Goal: Information Seeking & Learning: Learn about a topic

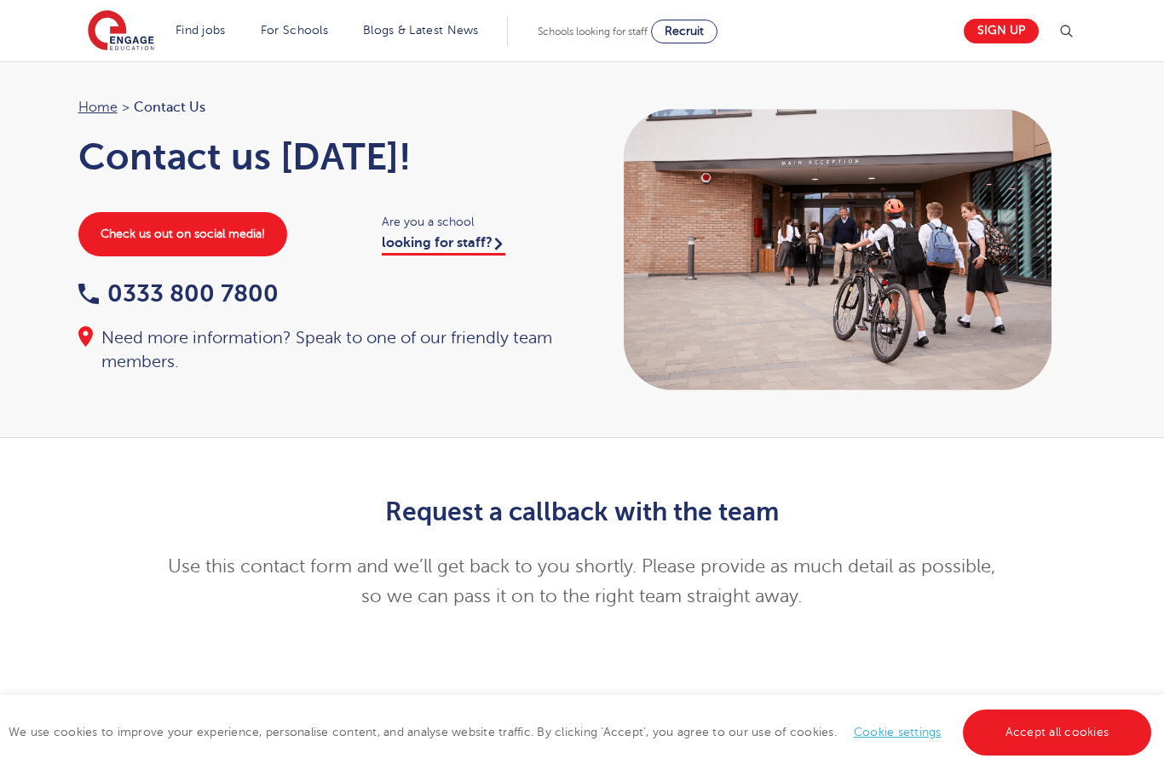
click at [147, 39] on img at bounding box center [121, 31] width 66 height 43
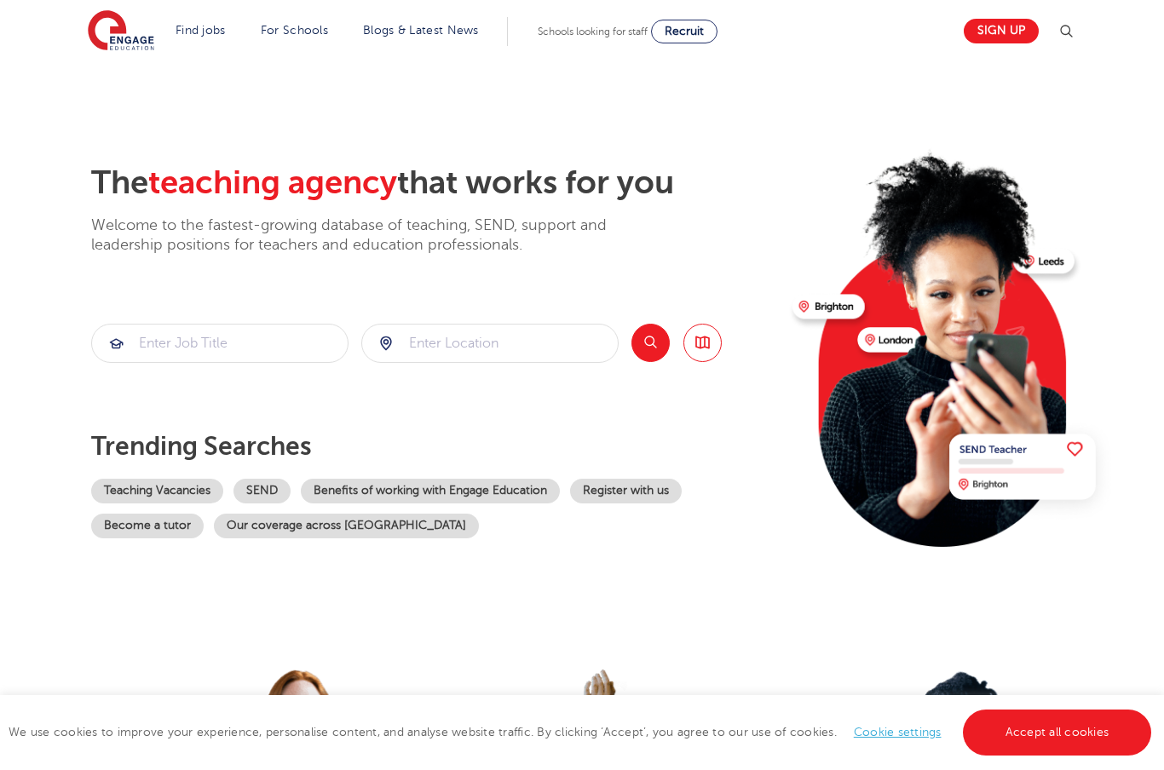
click at [0, 0] on link "Teaching jobs in [GEOGRAPHIC_DATA]" at bounding box center [0, 0] width 0 height 0
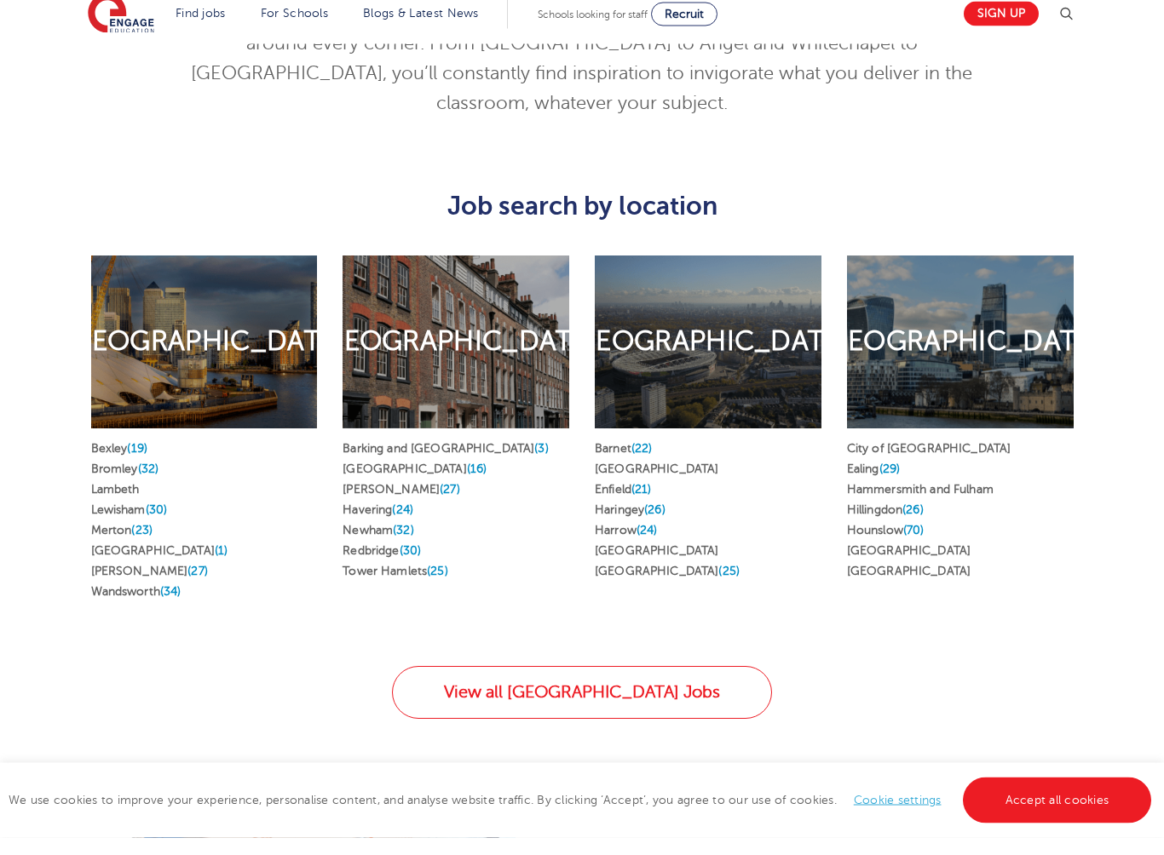
scroll to position [823, 0]
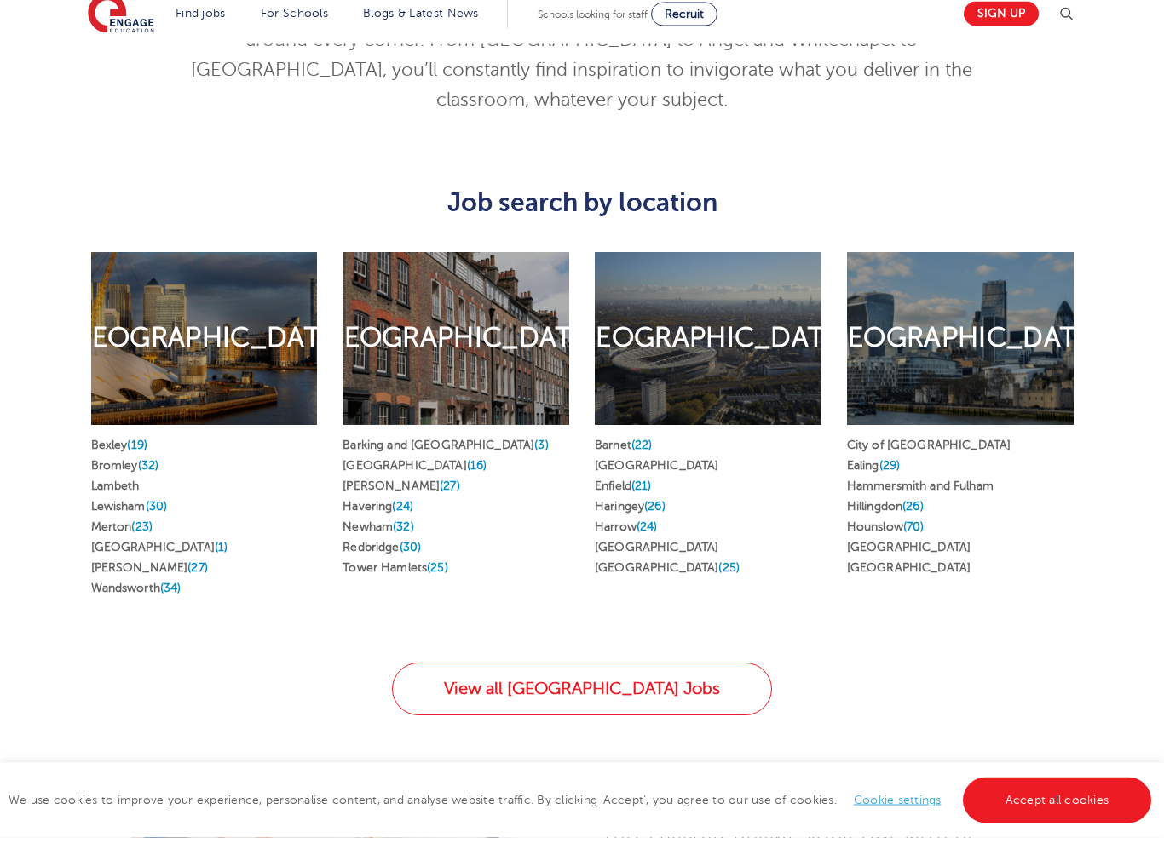
click at [489, 338] on h2 "East London" at bounding box center [455, 356] width 281 height 36
click at [497, 346] on div "East London" at bounding box center [455, 356] width 227 height 173
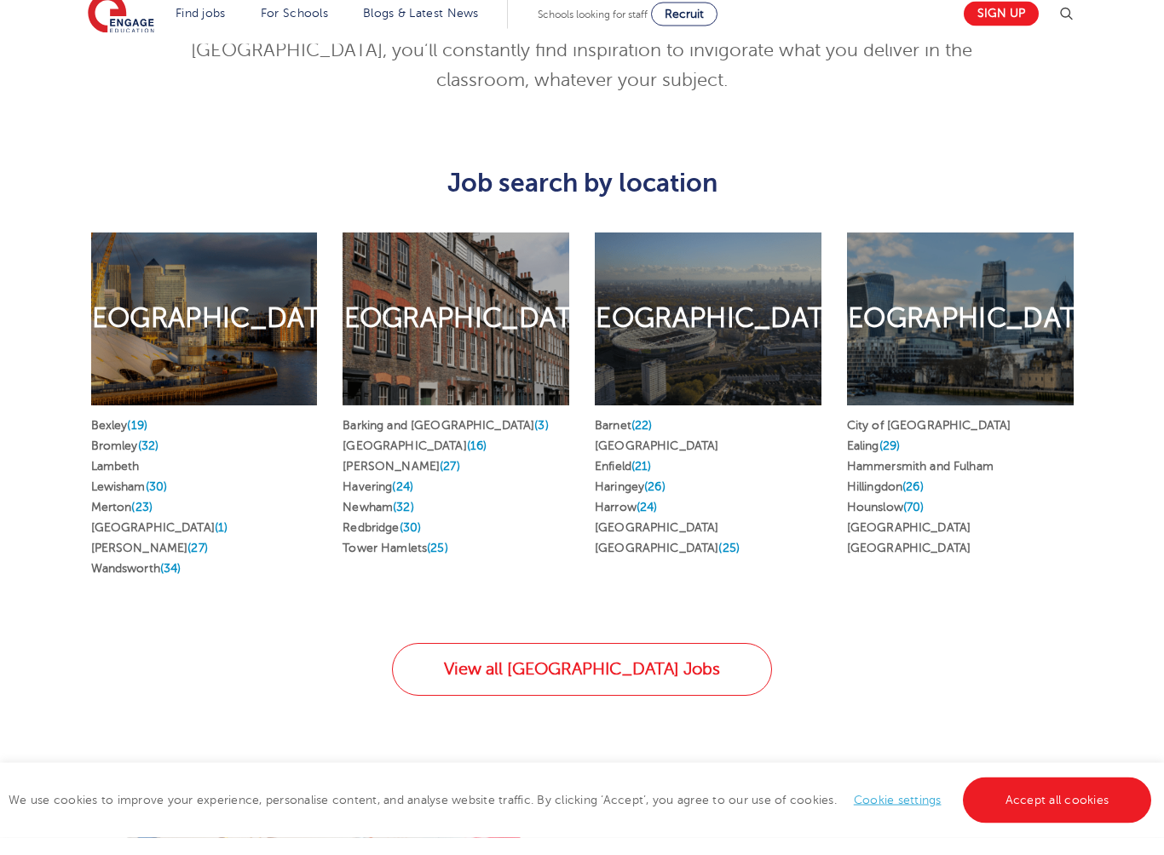
scroll to position [848, 0]
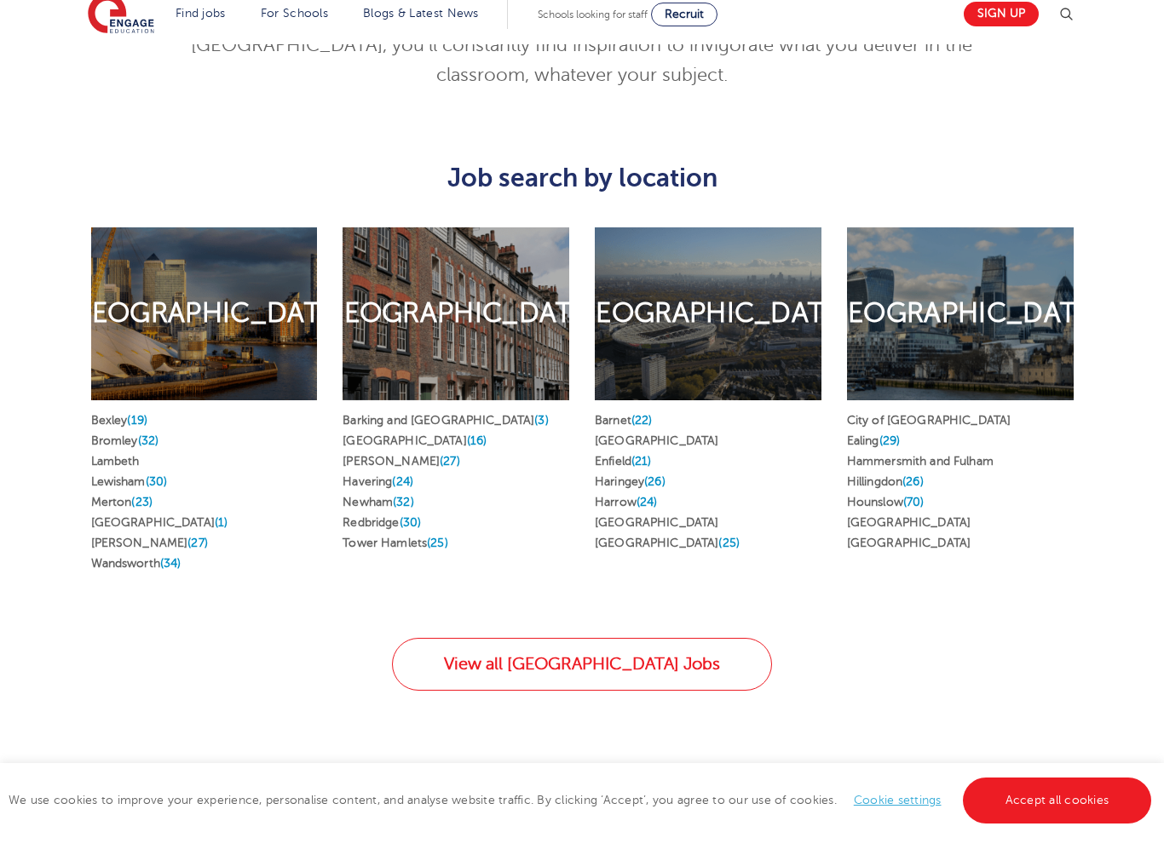
click at [388, 472] on link "Hackney (27)" at bounding box center [400, 478] width 117 height 13
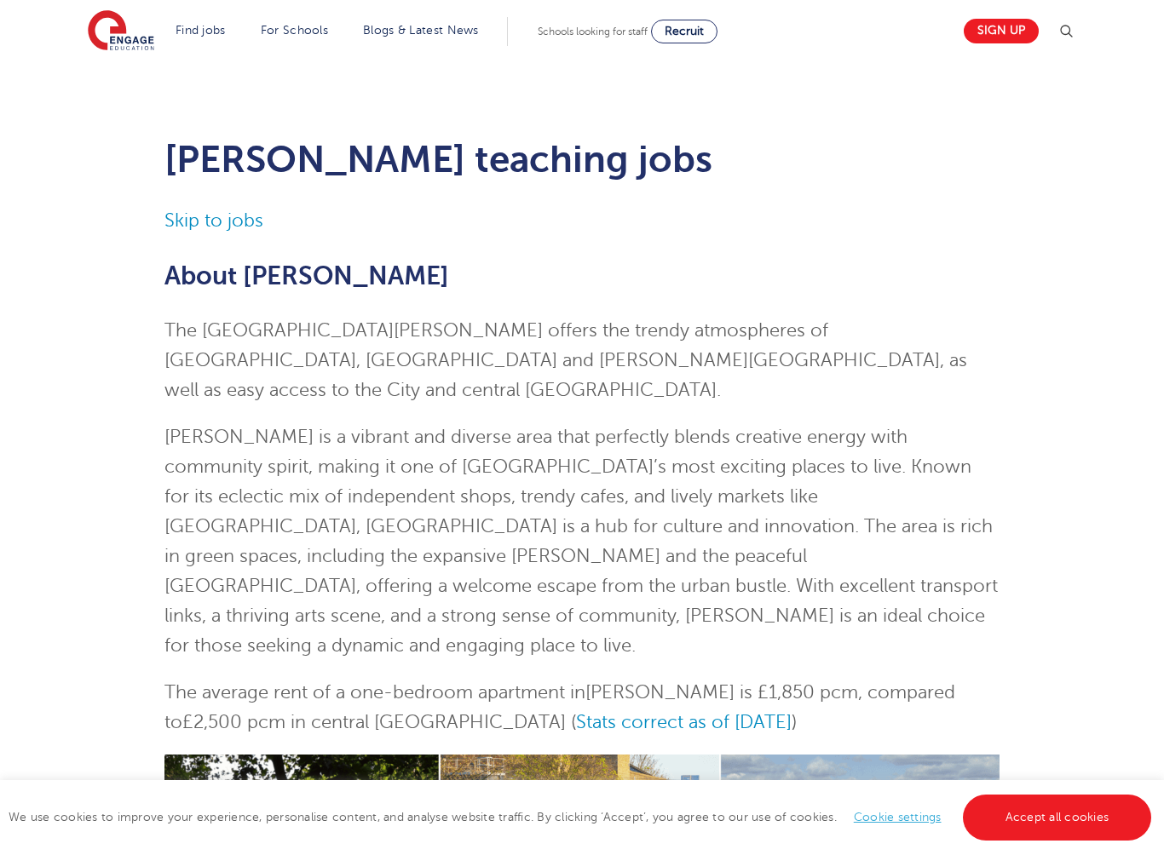
click at [112, 51] on img at bounding box center [121, 31] width 66 height 43
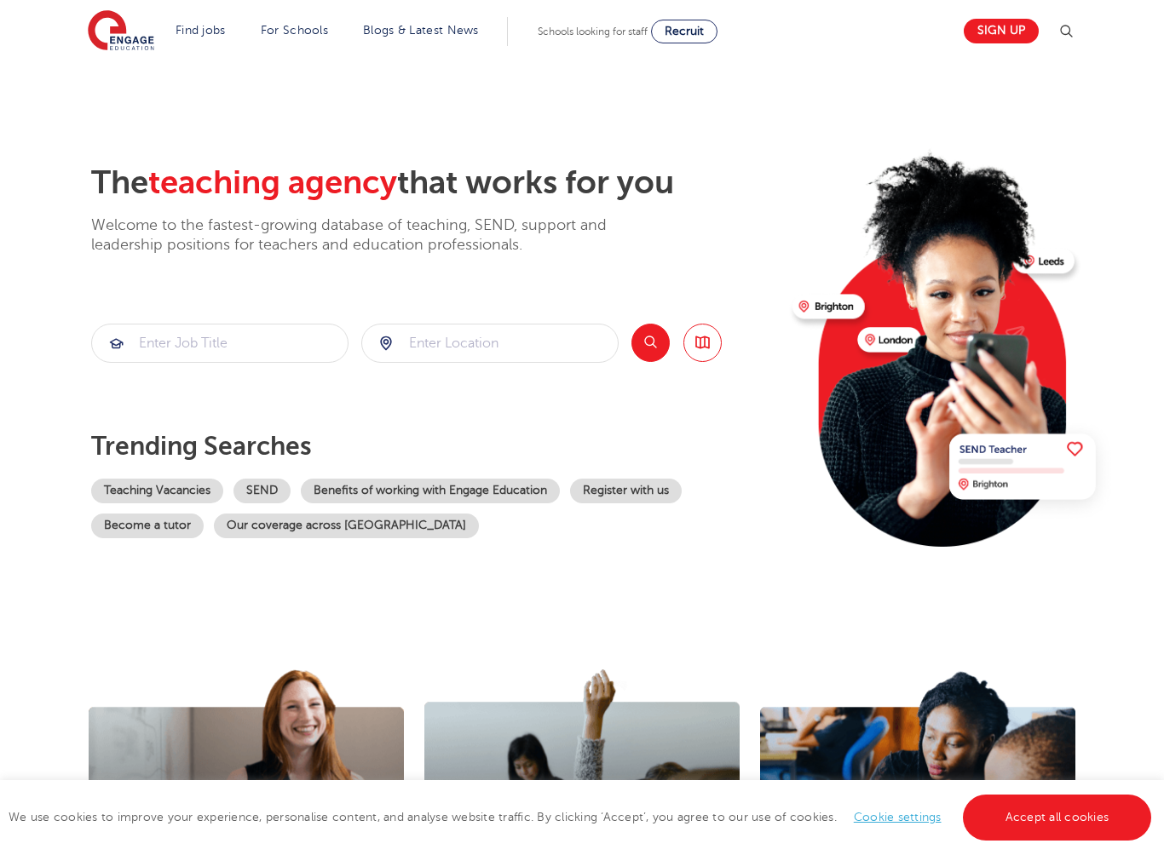
click at [0, 0] on link "About us" at bounding box center [0, 0] width 0 height 0
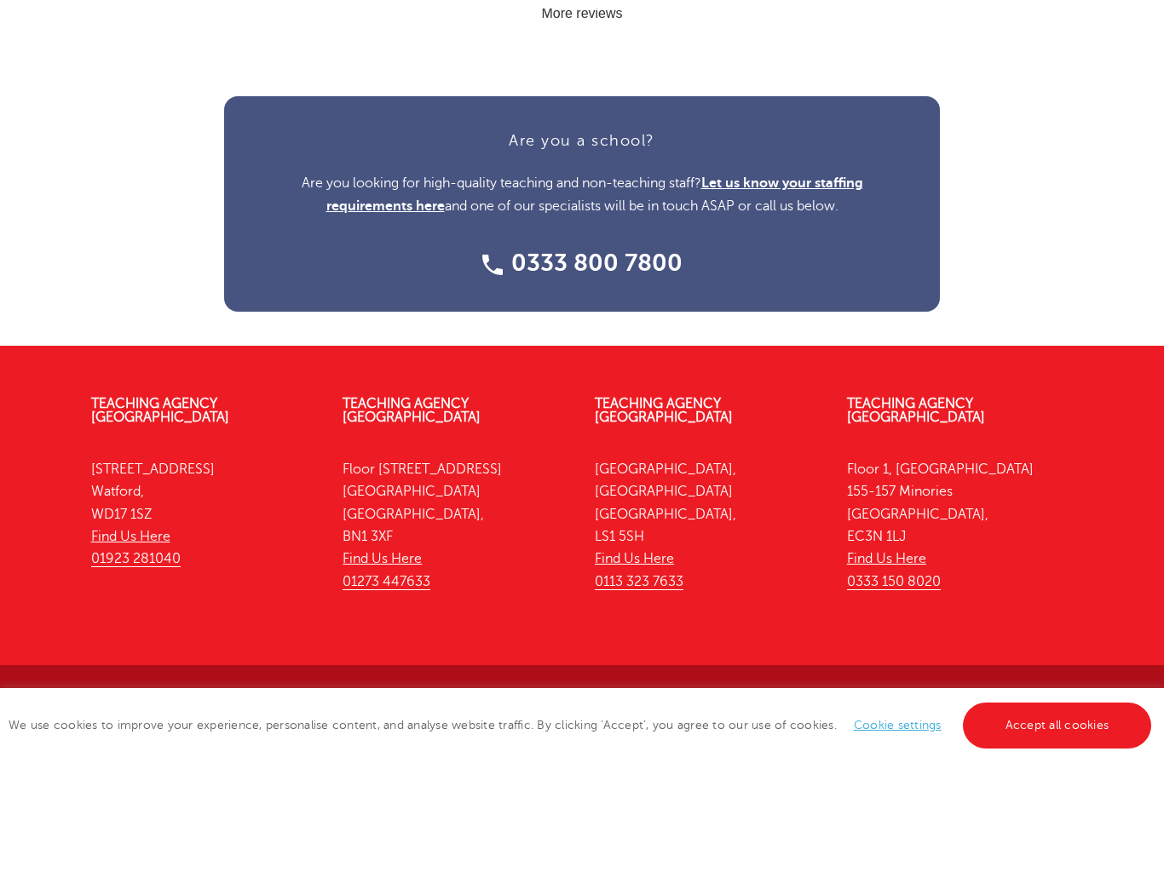
scroll to position [2078, 0]
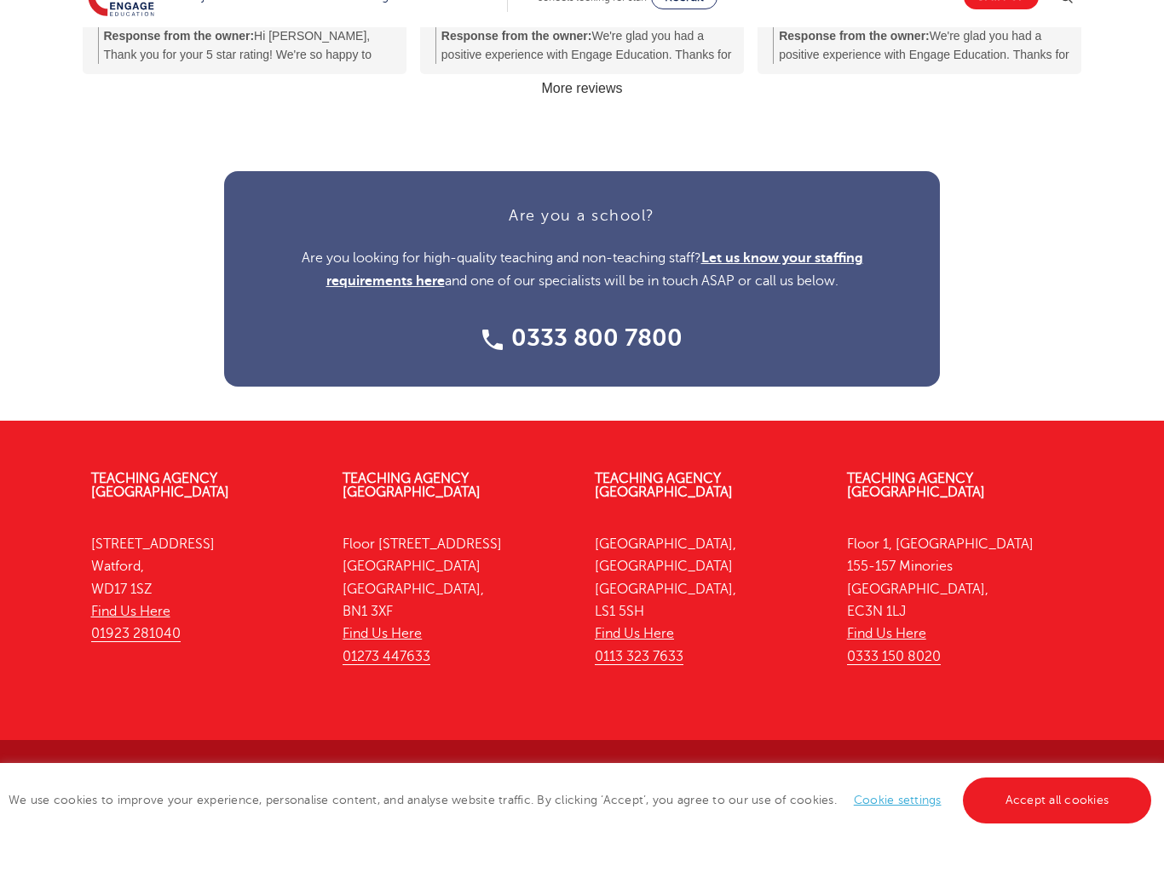
click at [1106, 812] on link "Accept all cookies" at bounding box center [1057, 835] width 189 height 46
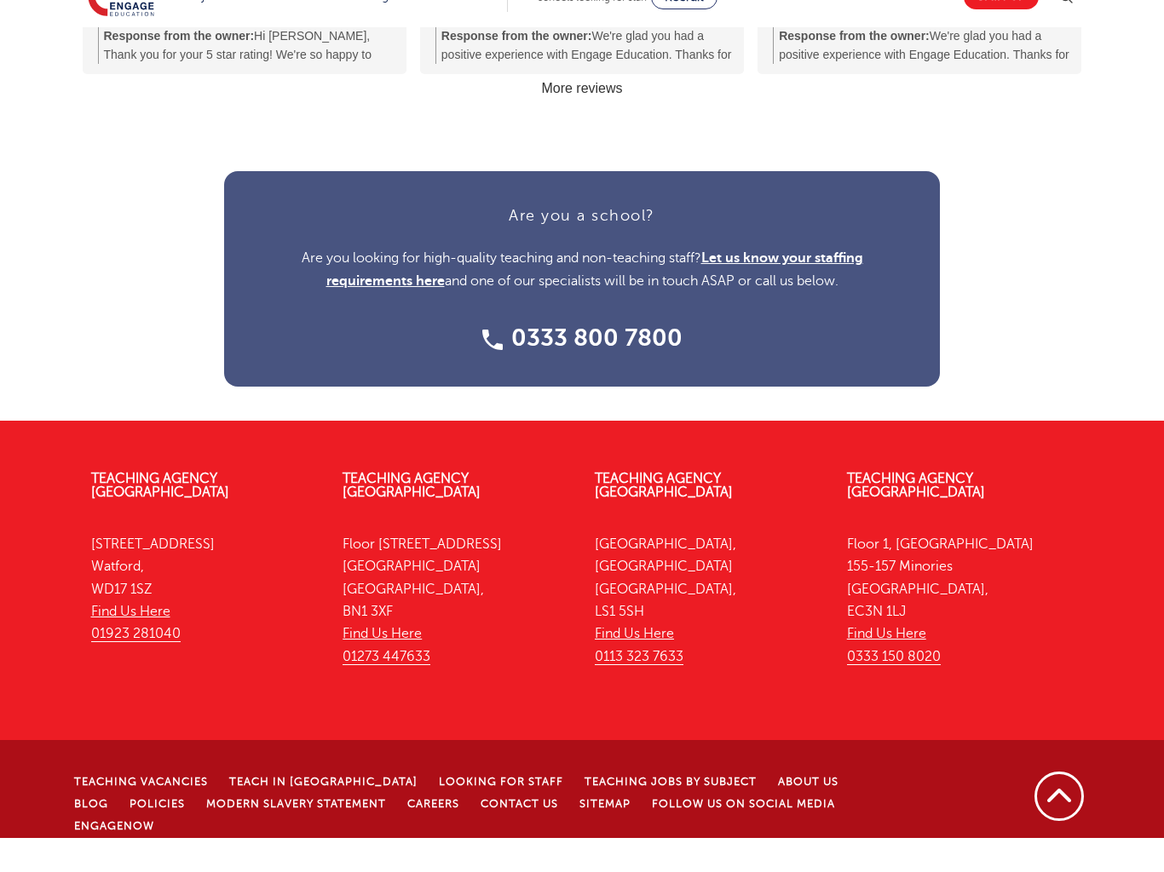
click at [459, 832] on link "Careers" at bounding box center [433, 838] width 52 height 12
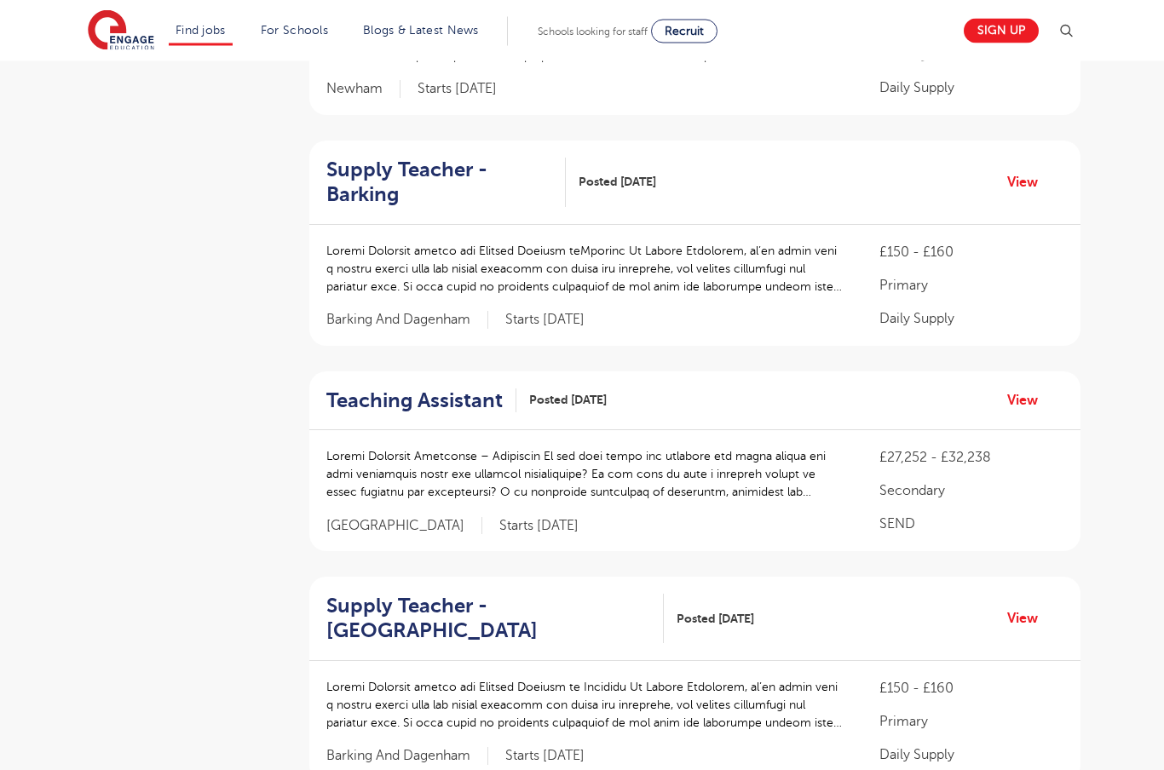
scroll to position [1407, 0]
